Goal: Check status: Check status

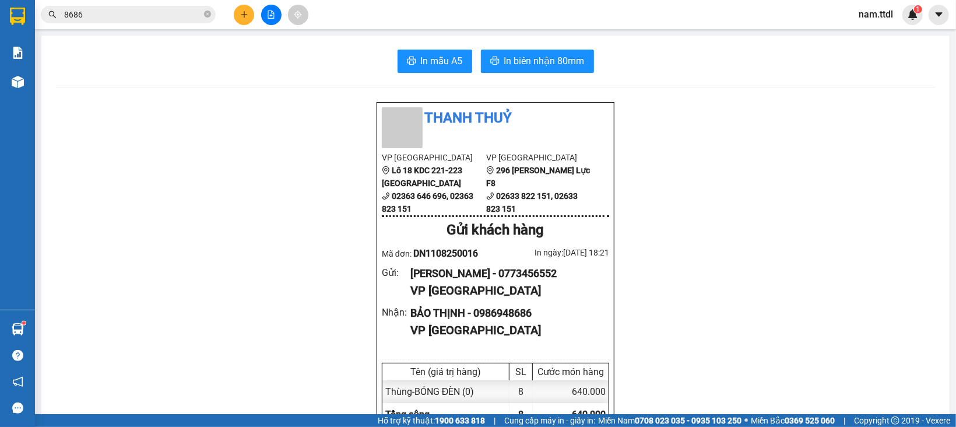
scroll to position [650, 0]
click at [160, 24] on div "Kết quả tìm kiếm ( 4 ) Bộ lọc Mã ĐH Trạng thái Món hàng Thu hộ Tổng cước Chưa c…" at bounding box center [113, 15] width 227 height 20
click at [160, 19] on input "8686" at bounding box center [133, 14] width 138 height 13
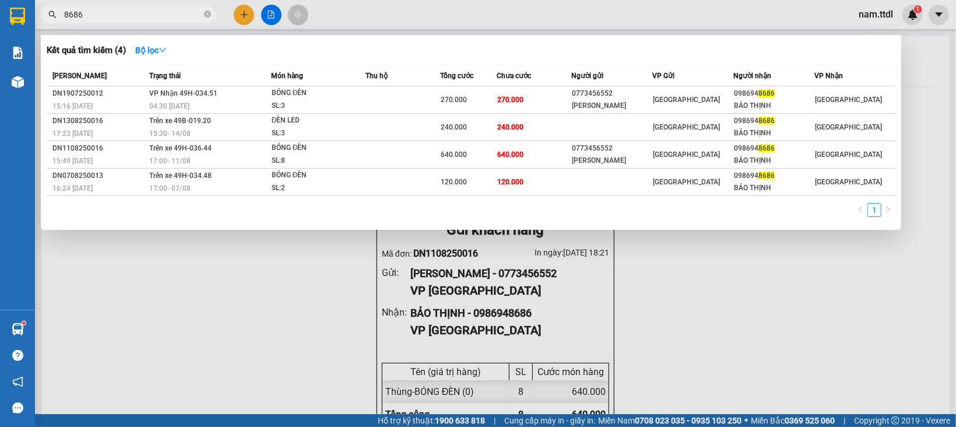
click at [160, 19] on input "8686" at bounding box center [133, 14] width 138 height 13
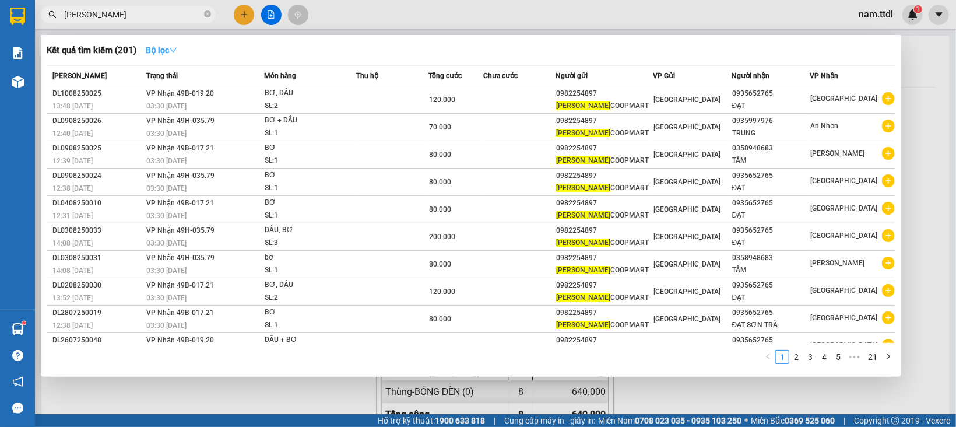
type input "[PERSON_NAME]"
click at [177, 45] on strong "Bộ lọc" at bounding box center [161, 49] width 31 height 9
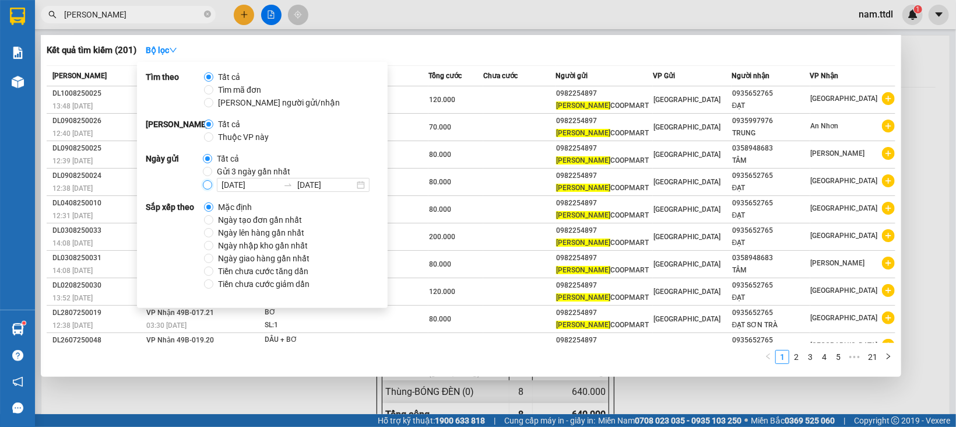
click at [206, 187] on input "[DATE] [DATE]" at bounding box center [207, 184] width 9 height 9
radio input "true"
radio input "false"
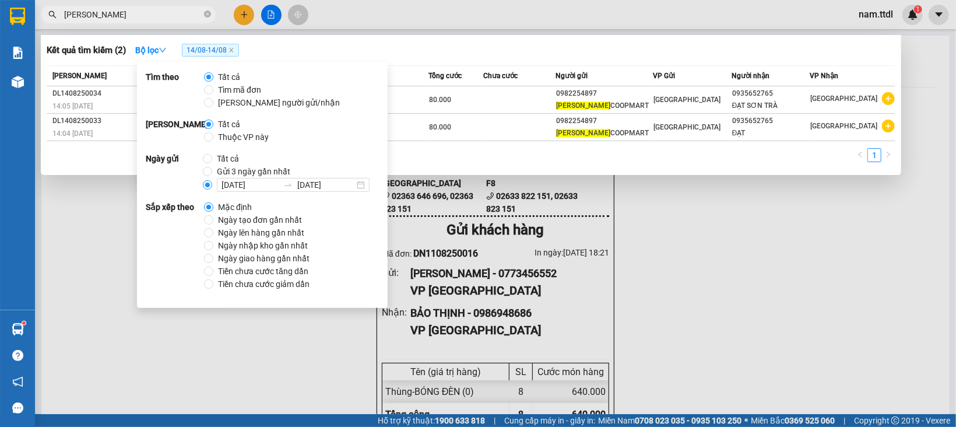
click at [593, 52] on div "Kết quả tìm kiếm ( 2 ) Bộ lọc 14/08 - 14/08" at bounding box center [471, 50] width 849 height 19
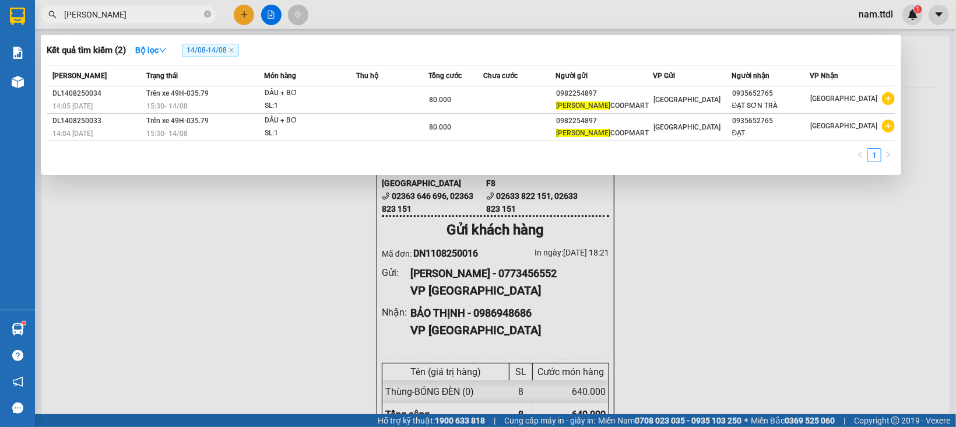
click at [730, 267] on div at bounding box center [478, 213] width 956 height 427
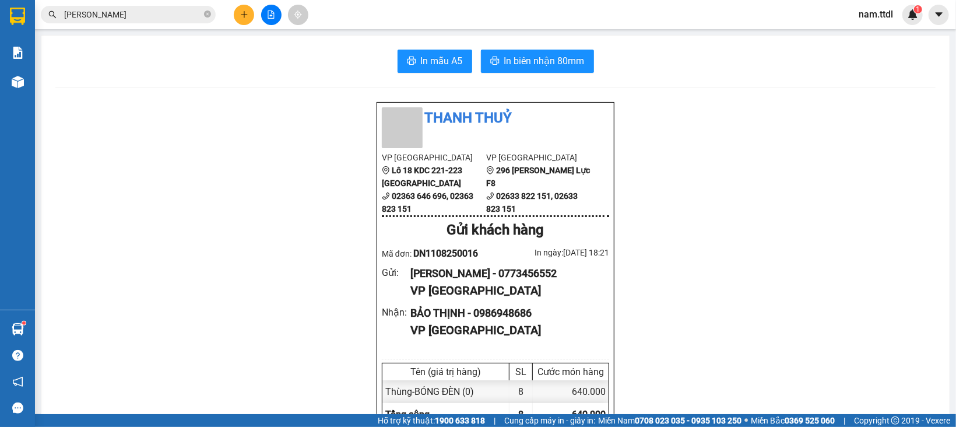
drag, startPoint x: 885, startPoint y: 15, endPoint x: 900, endPoint y: 58, distance: 45.0
click at [924, 84] on div "In mẫu A5 In biên nhận 80mm Thanh Thuỷ VP [GEOGRAPHIC_DATA] Lô 18 KDC 221-223 …" at bounding box center [495, 371] width 908 height 671
click at [883, 13] on span "nam.ttdl" at bounding box center [875, 14] width 53 height 15
click at [881, 38] on span "Đăng xuất" at bounding box center [891, 36] width 49 height 13
